Goal: Transaction & Acquisition: Purchase product/service

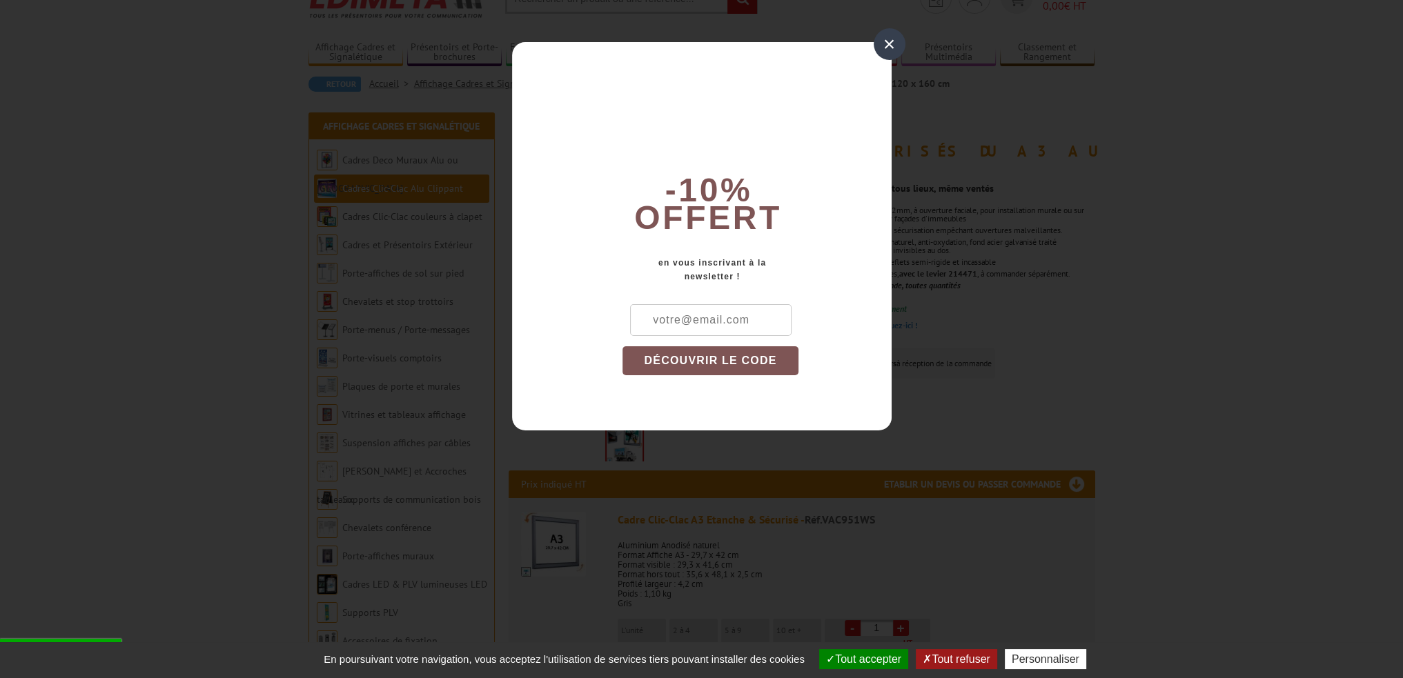
scroll to position [138, 0]
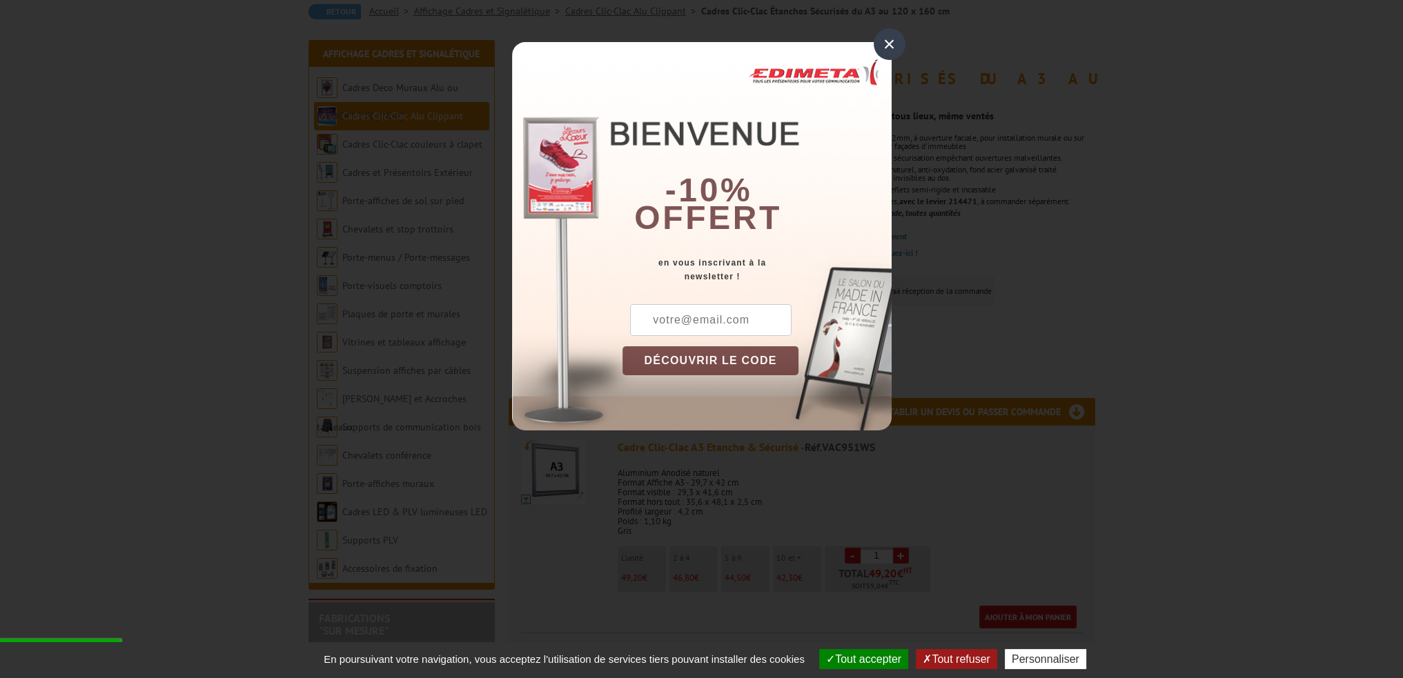
click at [891, 45] on div "×" at bounding box center [889, 44] width 32 height 32
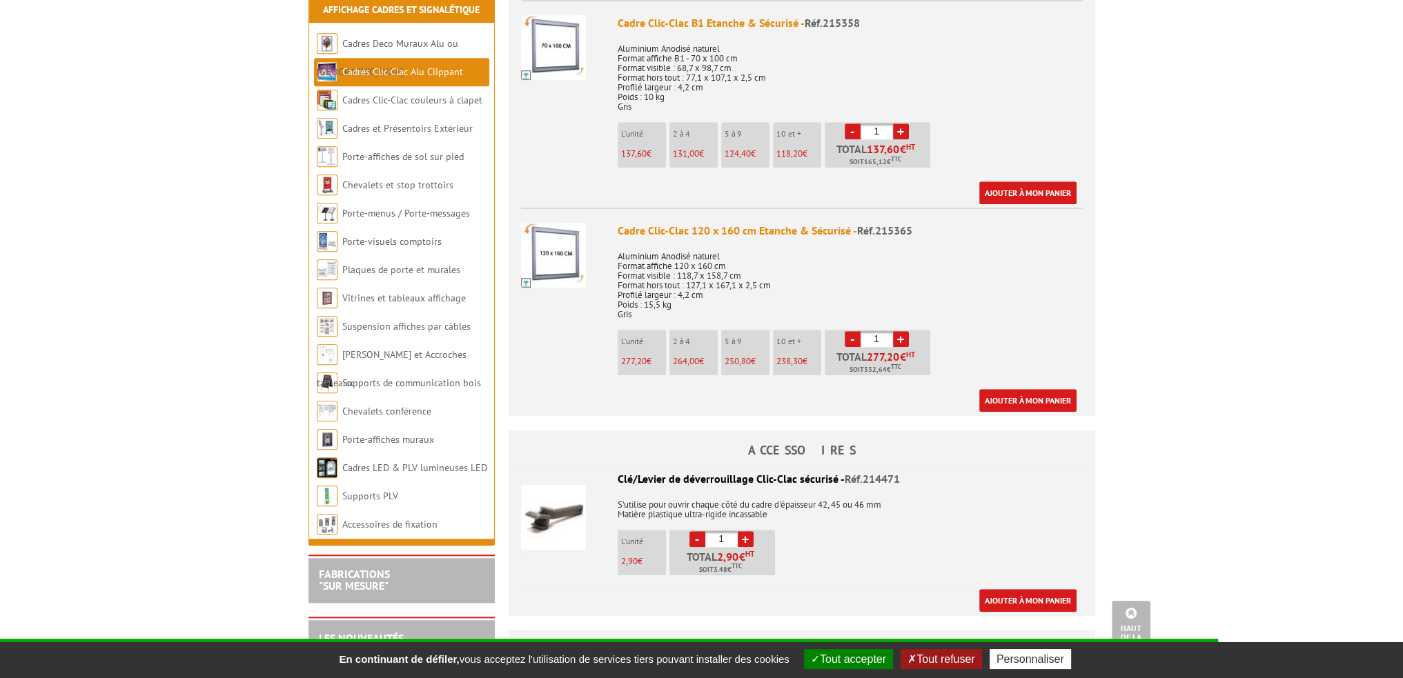
scroll to position [1380, 0]
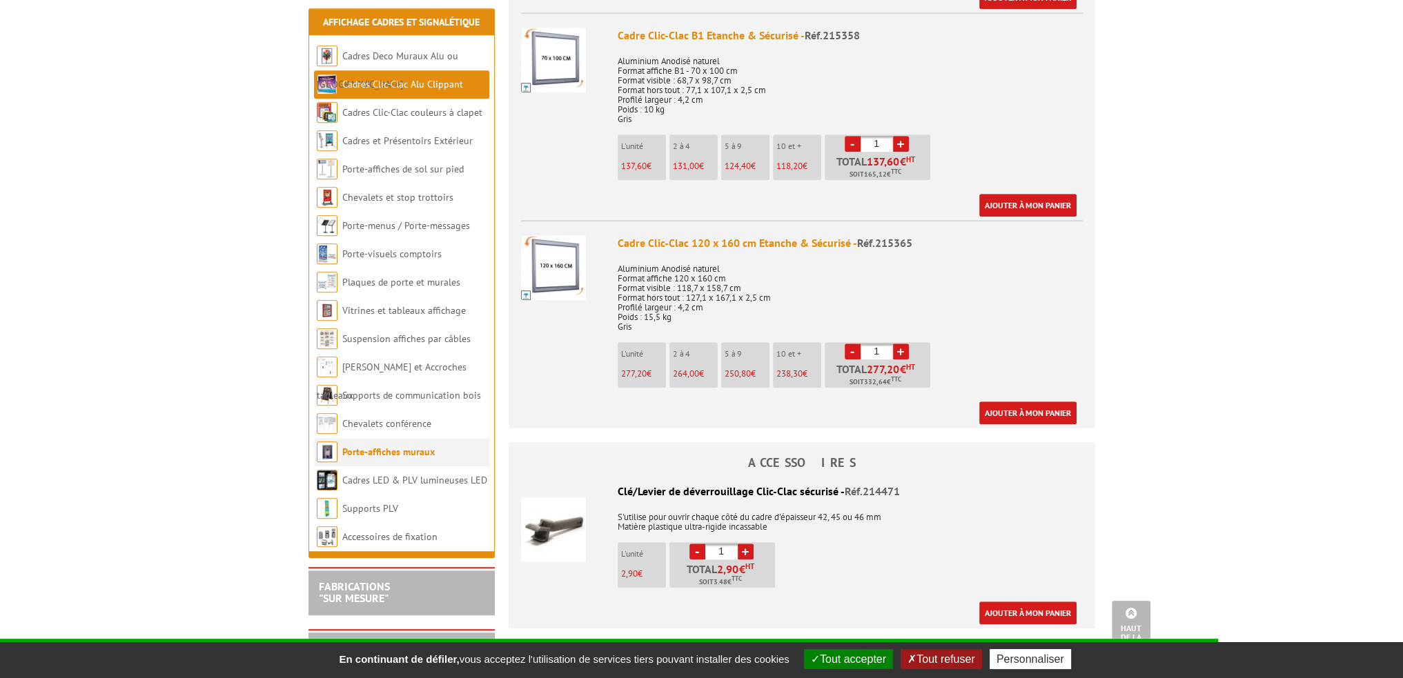
click at [390, 446] on link "Porte-affiches muraux" at bounding box center [388, 452] width 92 height 12
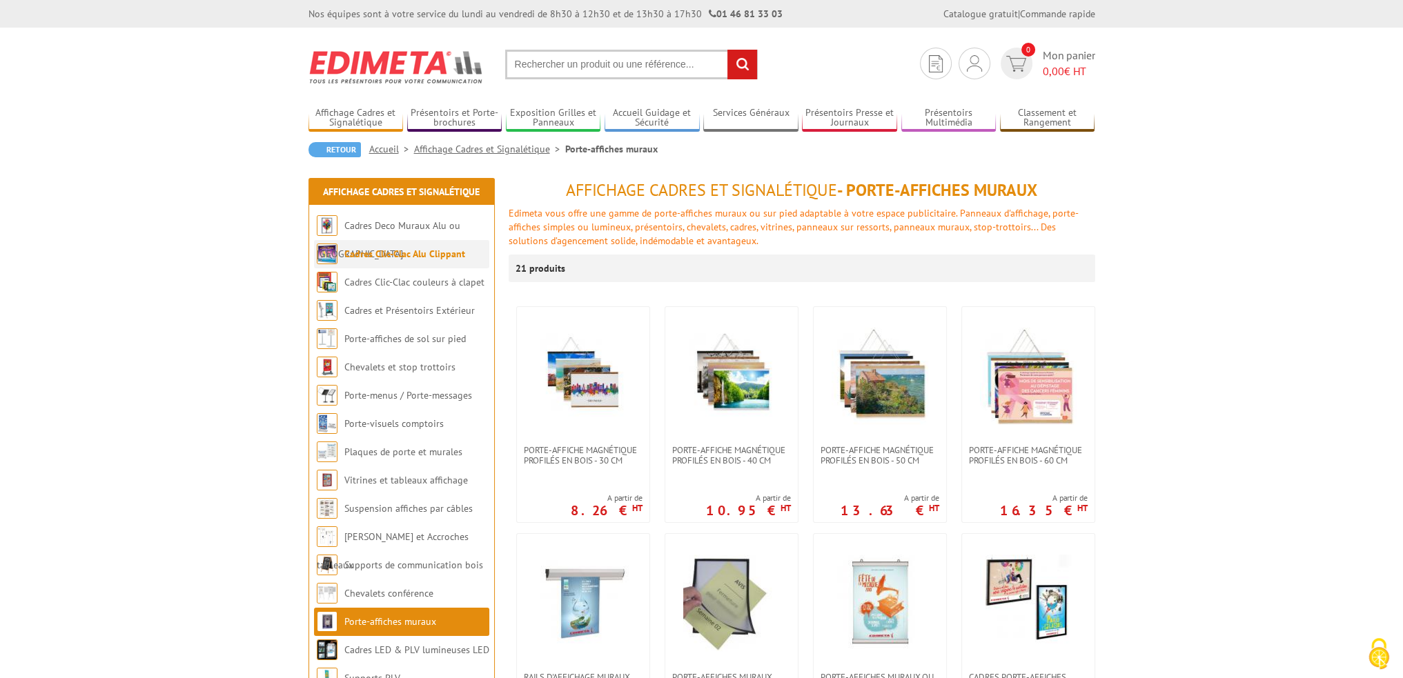
click at [384, 250] on link "Cadres Clic-Clac Alu Clippant" at bounding box center [404, 254] width 121 height 12
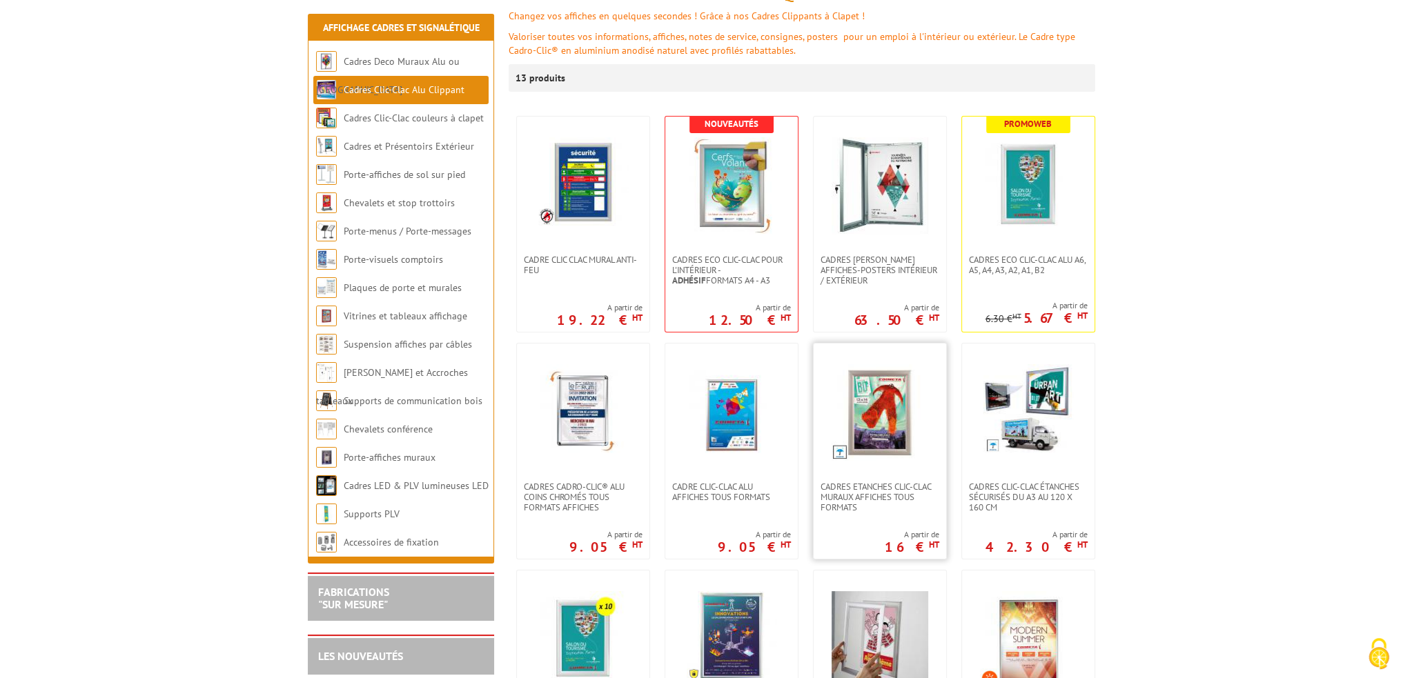
scroll to position [276, 0]
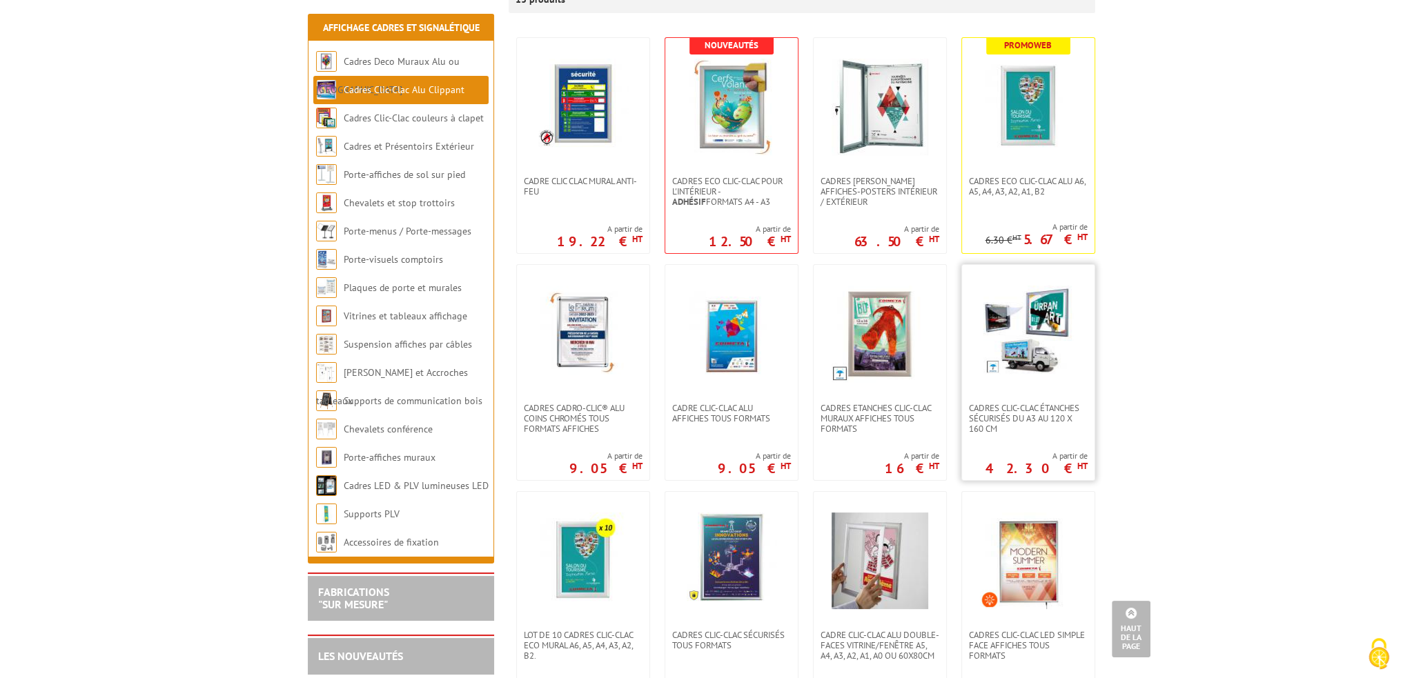
click at [1029, 361] on img at bounding box center [1028, 331] width 90 height 90
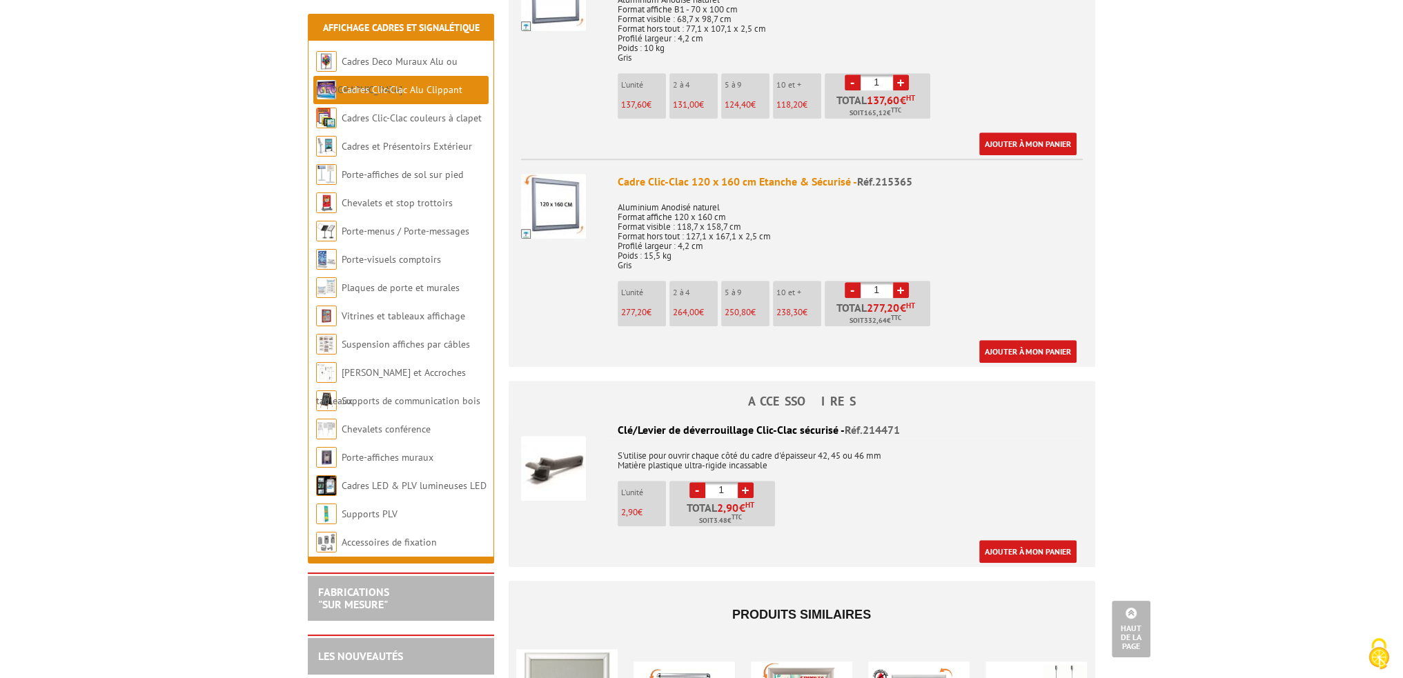
scroll to position [1380, 0]
